Goal: Check status: Check status

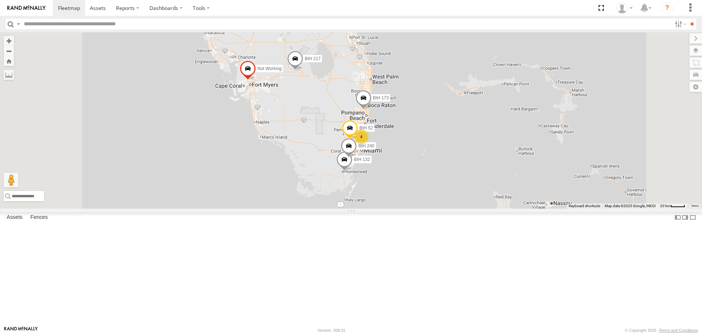
drag, startPoint x: 406, startPoint y: 84, endPoint x: 432, endPoint y: 186, distance: 105.7
click at [431, 184] on div "BIH 203 BIH 125 Not Working BIH 269 Not Working BIH 247 [GEOGRAPHIC_DATA] 268 […" at bounding box center [351, 120] width 702 height 176
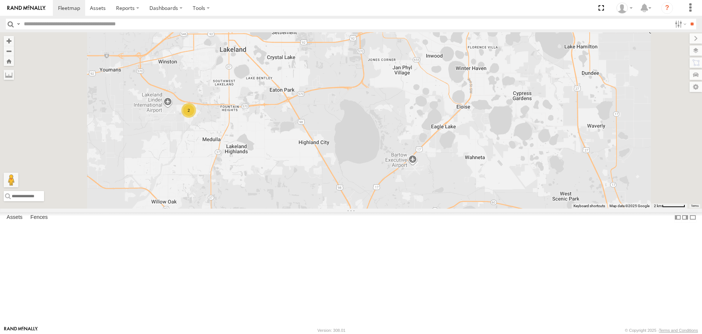
click at [0, 0] on div "Asset Current Location" at bounding box center [0, 0] width 0 height 0
click at [0, 0] on span "Asset" at bounding box center [0, 0] width 0 height 0
click at [0, 0] on span at bounding box center [0, 0] width 0 height 0
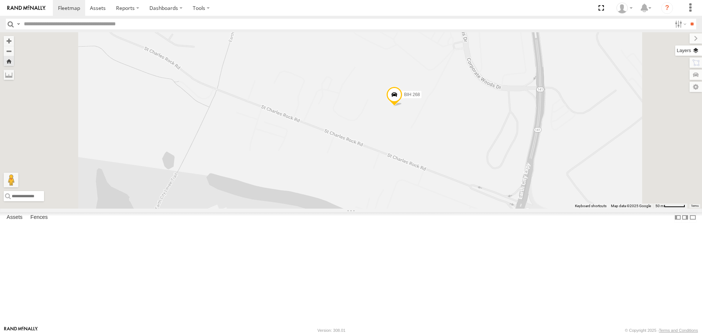
click at [695, 52] on label at bounding box center [688, 51] width 27 height 10
click at [0, 0] on span "Basemaps" at bounding box center [0, 0] width 0 height 0
click at [0, 0] on span "Satellite" at bounding box center [0, 0] width 0 height 0
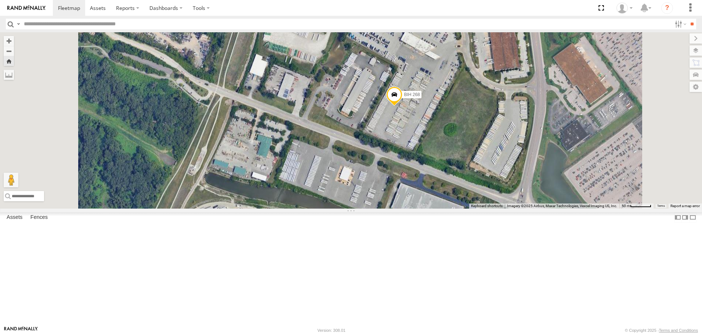
click at [0, 0] on span "Roadmap" at bounding box center [0, 0] width 0 height 0
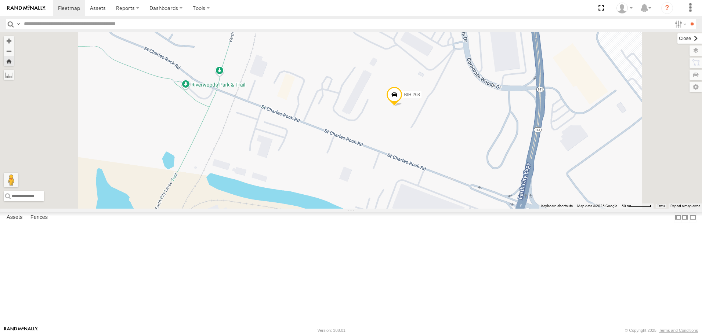
click at [677, 42] on label at bounding box center [689, 38] width 25 height 10
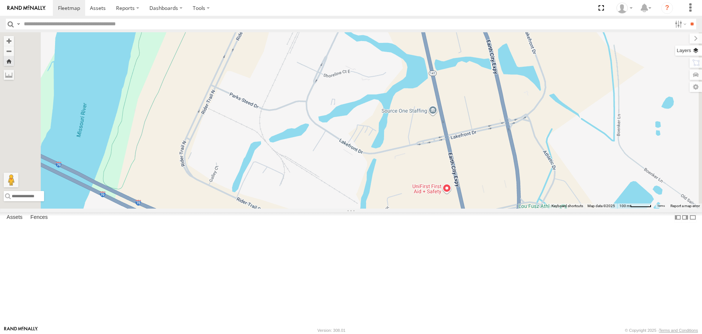
click at [696, 51] on label at bounding box center [688, 51] width 27 height 10
click at [0, 0] on span "Satellite" at bounding box center [0, 0] width 0 height 0
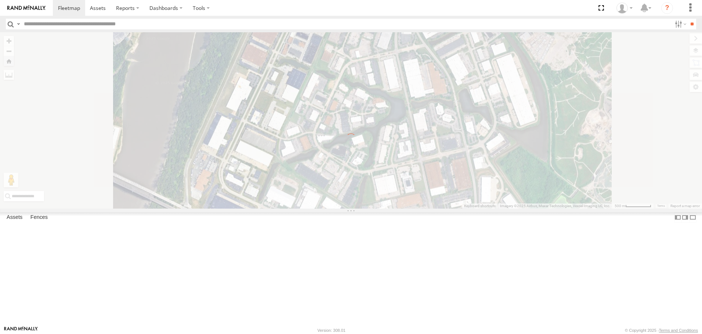
scroll to position [0, 0]
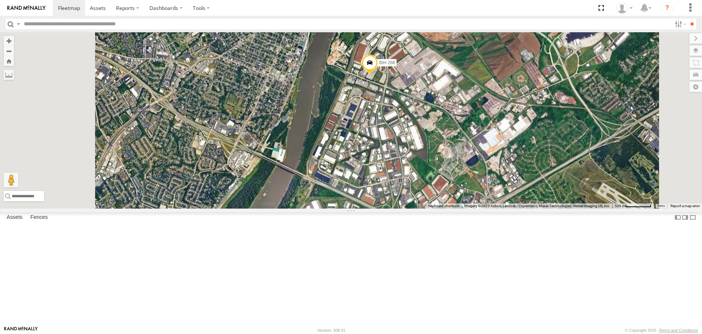
drag, startPoint x: 386, startPoint y: 229, endPoint x: 410, endPoint y: 168, distance: 64.8
click at [410, 170] on div "BIH 268" at bounding box center [351, 120] width 702 height 176
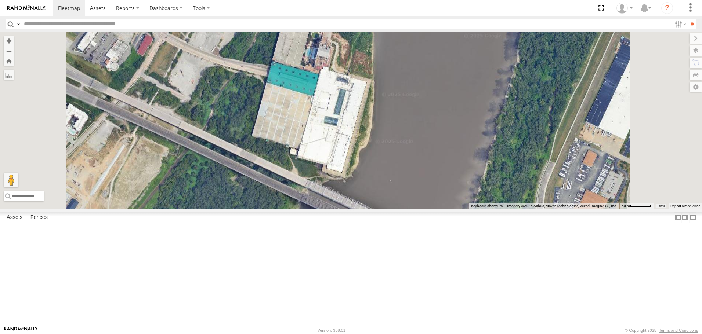
drag, startPoint x: 402, startPoint y: 126, endPoint x: 400, endPoint y: 198, distance: 71.6
click at [400, 198] on div "BIH 268" at bounding box center [351, 120] width 702 height 176
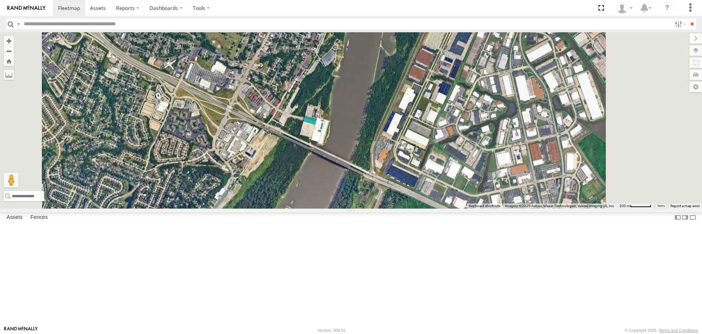
drag, startPoint x: 460, startPoint y: 174, endPoint x: 381, endPoint y: 142, distance: 84.5
click at [392, 151] on div "BIH 268" at bounding box center [351, 120] width 702 height 176
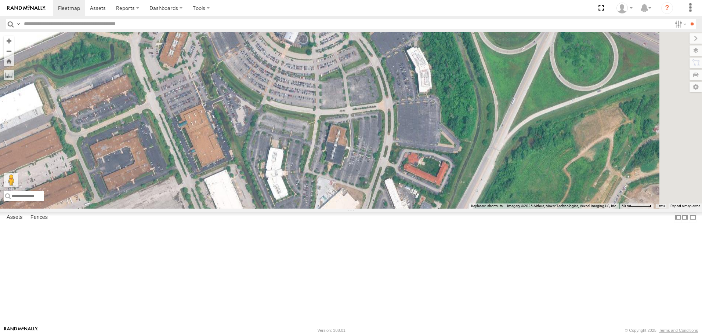
drag, startPoint x: 497, startPoint y: 144, endPoint x: 390, endPoint y: 154, distance: 108.0
click at [390, 154] on div "BIH 268" at bounding box center [351, 120] width 702 height 176
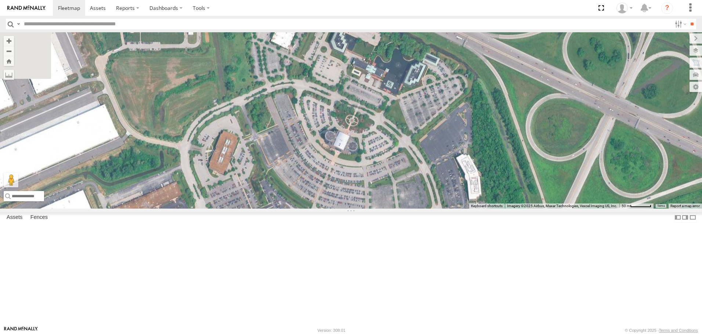
drag, startPoint x: 402, startPoint y: 139, endPoint x: 456, endPoint y: 256, distance: 128.6
click at [456, 209] on div "BIH 268" at bounding box center [351, 120] width 702 height 176
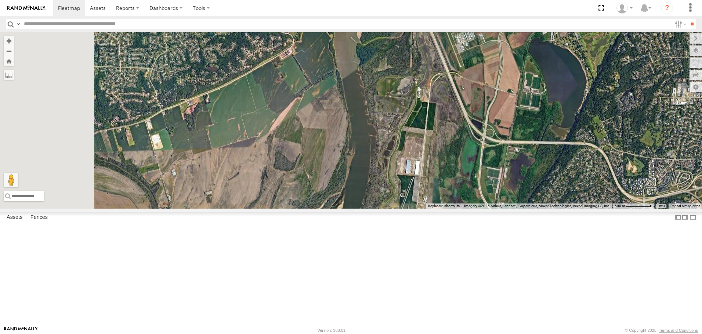
drag, startPoint x: 321, startPoint y: 243, endPoint x: 576, endPoint y: 32, distance: 330.8
click at [576, 32] on body at bounding box center [351, 167] width 702 height 334
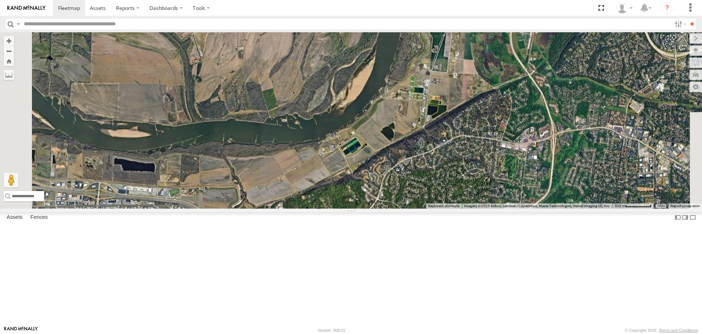
drag, startPoint x: 473, startPoint y: 249, endPoint x: 505, endPoint y: 104, distance: 149.1
click at [505, 104] on div "BIH 268" at bounding box center [351, 120] width 702 height 176
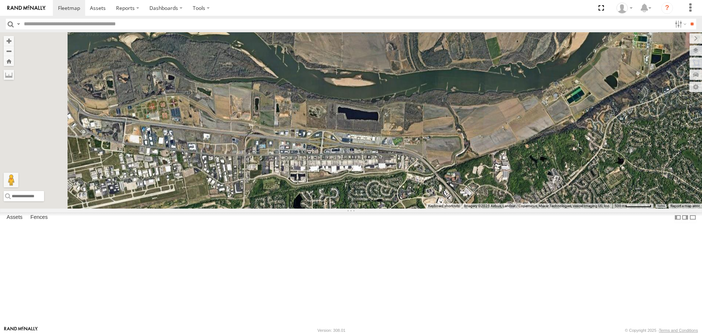
drag, startPoint x: 396, startPoint y: 173, endPoint x: 622, endPoint y: 122, distance: 231.2
click at [622, 122] on div "← Move left → Move right ↑ Move up ↓ Move down + Zoom in - Zoom out Home Jump l…" at bounding box center [351, 120] width 702 height 176
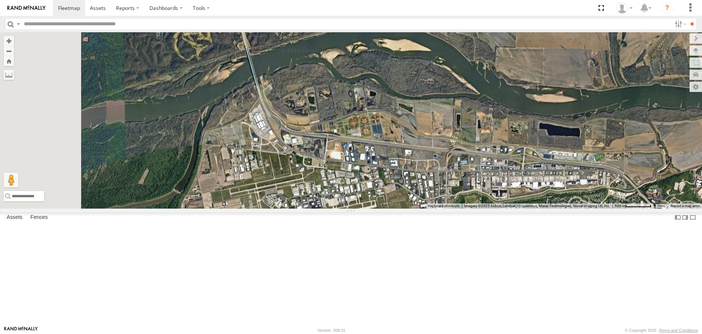
drag, startPoint x: 443, startPoint y: 117, endPoint x: 646, endPoint y: 134, distance: 204.0
click at [646, 134] on div "← Move left → Move right ↑ Move up ↓ Move down + Zoom in - Zoom out Home Jump l…" at bounding box center [351, 120] width 702 height 176
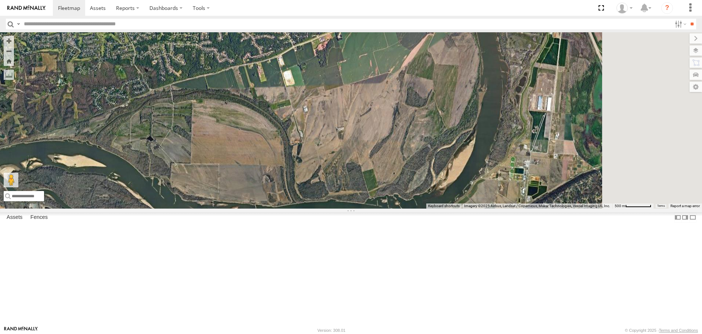
drag, startPoint x: 554, startPoint y: 115, endPoint x: 202, endPoint y: 245, distance: 375.5
click at [213, 209] on div "BIH 268" at bounding box center [351, 120] width 702 height 176
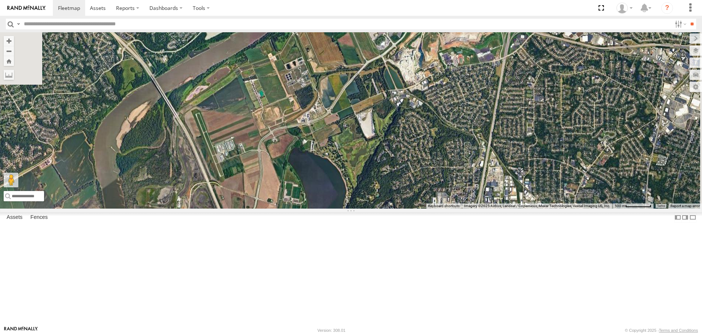
drag, startPoint x: 380, startPoint y: 124, endPoint x: 329, endPoint y: 265, distance: 150.5
click at [334, 209] on div "BIH 268" at bounding box center [351, 120] width 702 height 176
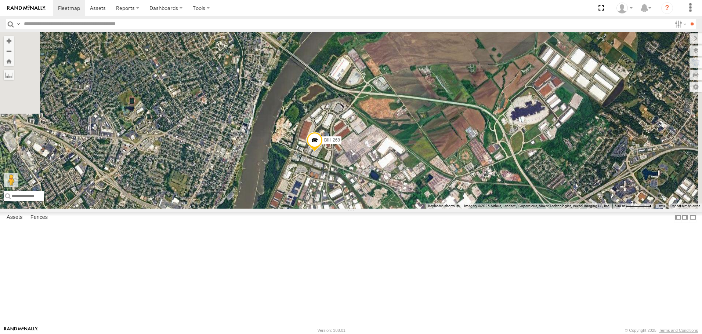
drag, startPoint x: 437, startPoint y: 97, endPoint x: 386, endPoint y: 222, distance: 136.0
click at [395, 209] on div "BIH 268" at bounding box center [351, 120] width 702 height 176
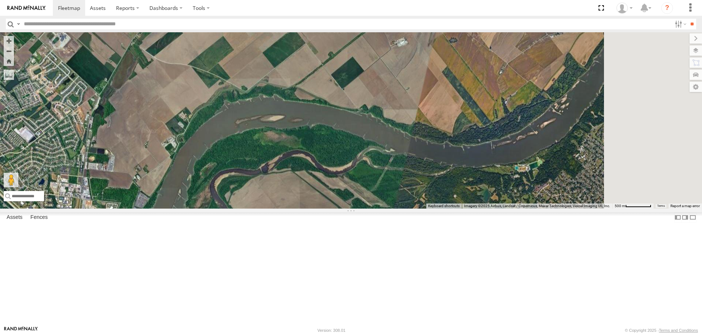
drag, startPoint x: 482, startPoint y: 213, endPoint x: 257, endPoint y: 167, distance: 229.7
click at [282, 175] on div "BIH 268" at bounding box center [351, 120] width 702 height 176
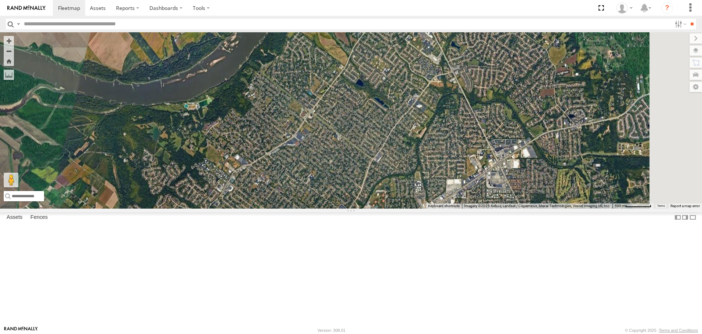
drag, startPoint x: 363, startPoint y: 116, endPoint x: 309, endPoint y: 220, distance: 117.2
click at [318, 209] on div "BIH 268" at bounding box center [351, 120] width 702 height 176
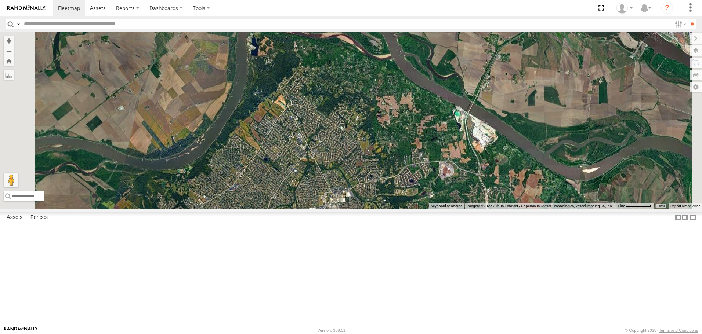
drag, startPoint x: 317, startPoint y: 175, endPoint x: 438, endPoint y: 80, distance: 153.7
click at [417, 91] on div "BIH 268" at bounding box center [351, 120] width 702 height 176
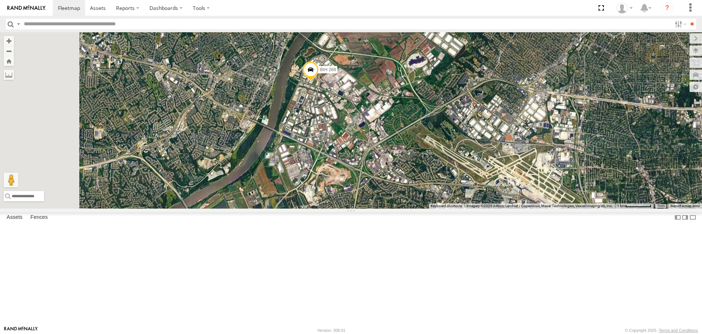
drag, startPoint x: 352, startPoint y: 135, endPoint x: 491, endPoint y: 83, distance: 147.9
click at [488, 84] on div "BIH 268" at bounding box center [351, 120] width 702 height 176
